Goal: Task Accomplishment & Management: Manage account settings

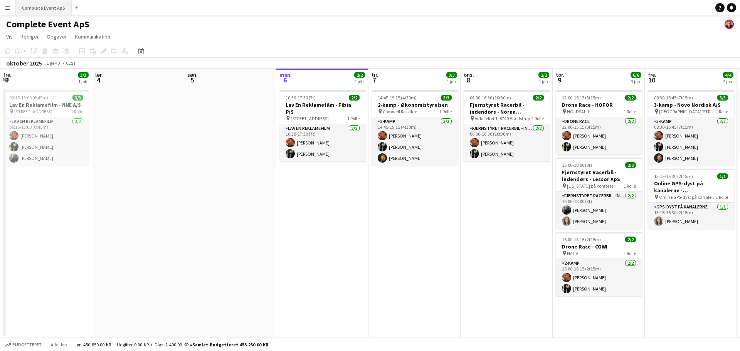
drag, startPoint x: 46, startPoint y: 8, endPoint x: 42, endPoint y: 1, distance: 8.5
click at [46, 8] on button "Complete Event ApS Luk" at bounding box center [44, 7] width 56 height 15
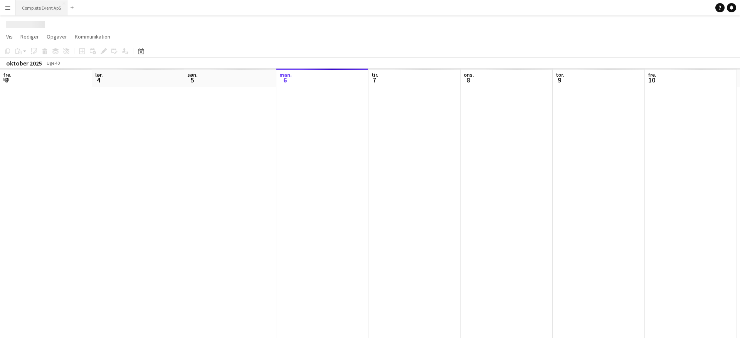
scroll to position [0, 184]
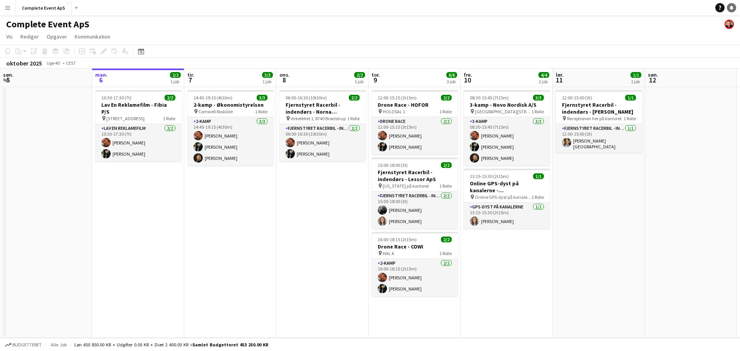
click at [734, 5] on link "Notifikationer" at bounding box center [731, 7] width 9 height 9
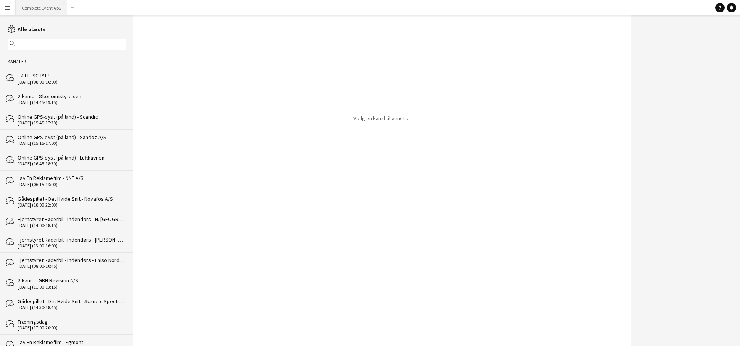
click at [49, 5] on button "Complete Event ApS Luk" at bounding box center [42, 7] width 52 height 15
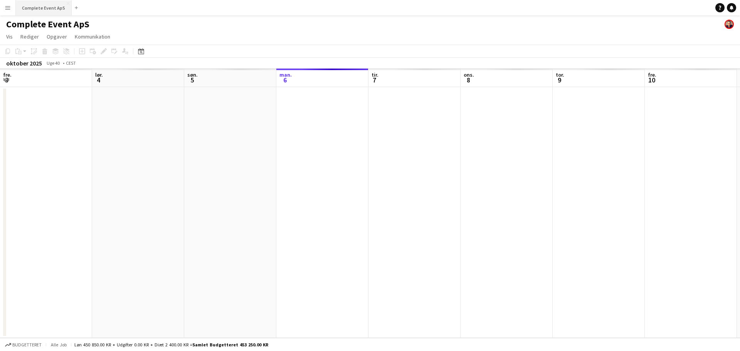
scroll to position [0, 184]
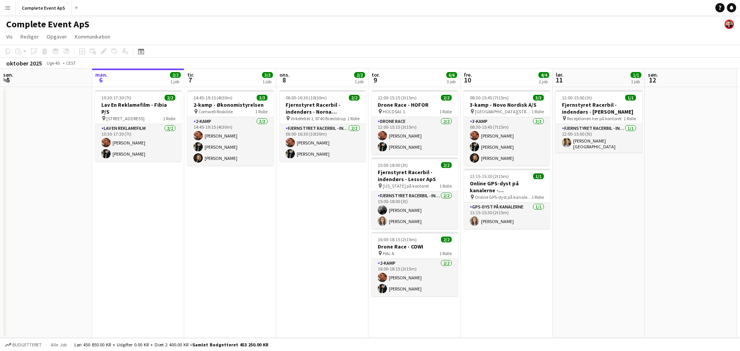
click at [6, 8] on app-icon "Menu" at bounding box center [8, 8] width 6 height 6
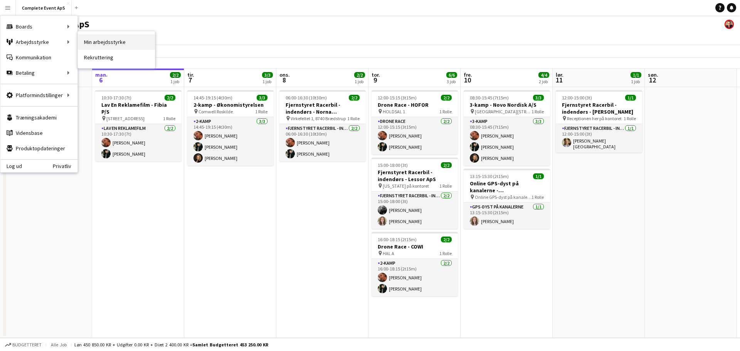
click at [100, 42] on link "Min arbejdsstyrke" at bounding box center [116, 41] width 77 height 15
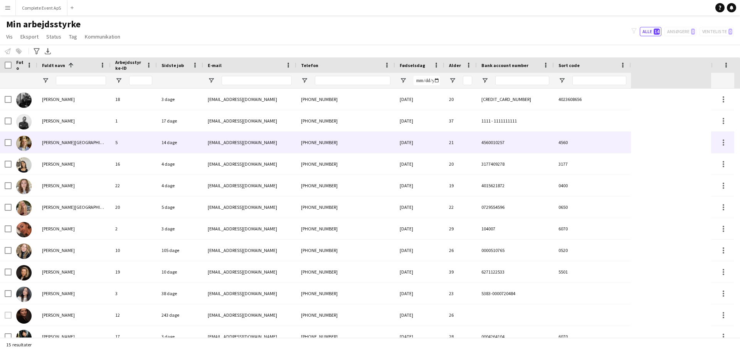
click at [94, 138] on div "[PERSON_NAME][GEOGRAPHIC_DATA]" at bounding box center [73, 142] width 73 height 21
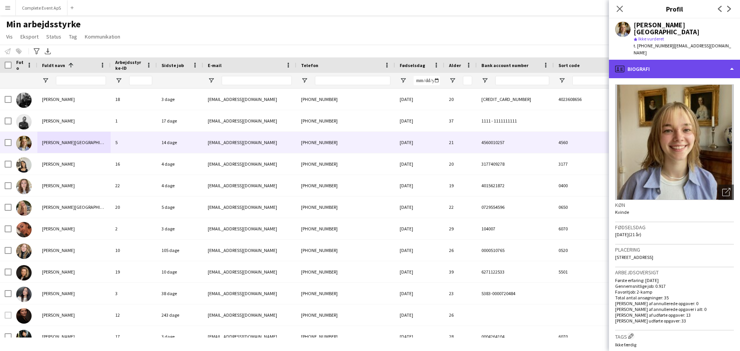
click at [655, 60] on div "profile Biografi" at bounding box center [674, 69] width 131 height 18
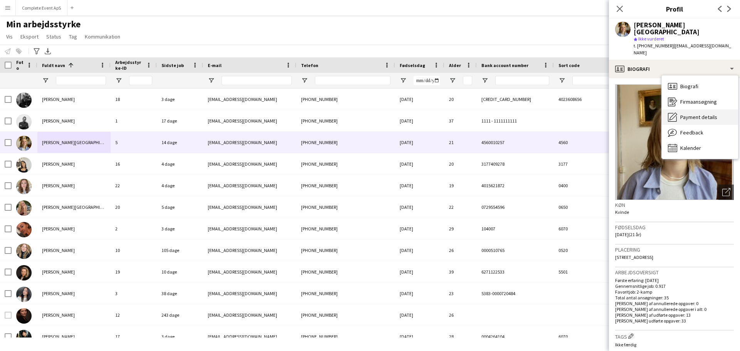
click at [697, 114] on span "Payment details" at bounding box center [698, 117] width 37 height 7
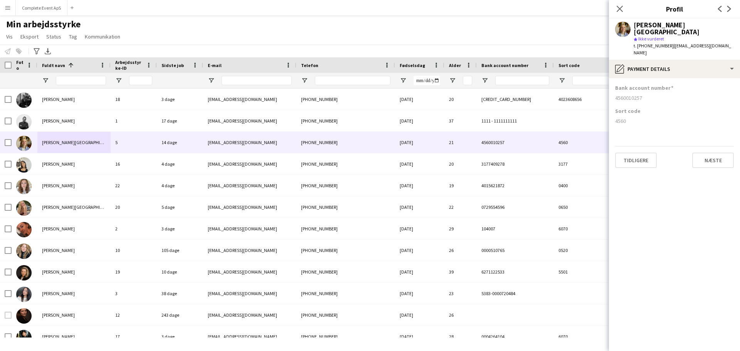
click at [632, 94] on div "4560010257" at bounding box center [674, 97] width 119 height 7
copy div "4560010257"
drag, startPoint x: 697, startPoint y: 24, endPoint x: 635, endPoint y: 27, distance: 62.1
click at [635, 27] on div "[PERSON_NAME][GEOGRAPHIC_DATA]" at bounding box center [684, 29] width 100 height 14
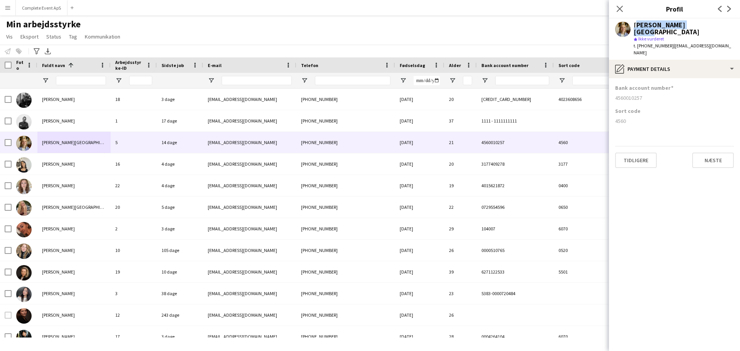
click at [645, 24] on div "[PERSON_NAME][GEOGRAPHIC_DATA]" at bounding box center [684, 29] width 100 height 14
copy div "[PERSON_NAME][GEOGRAPHIC_DATA]"
